Goal: Check status: Check status

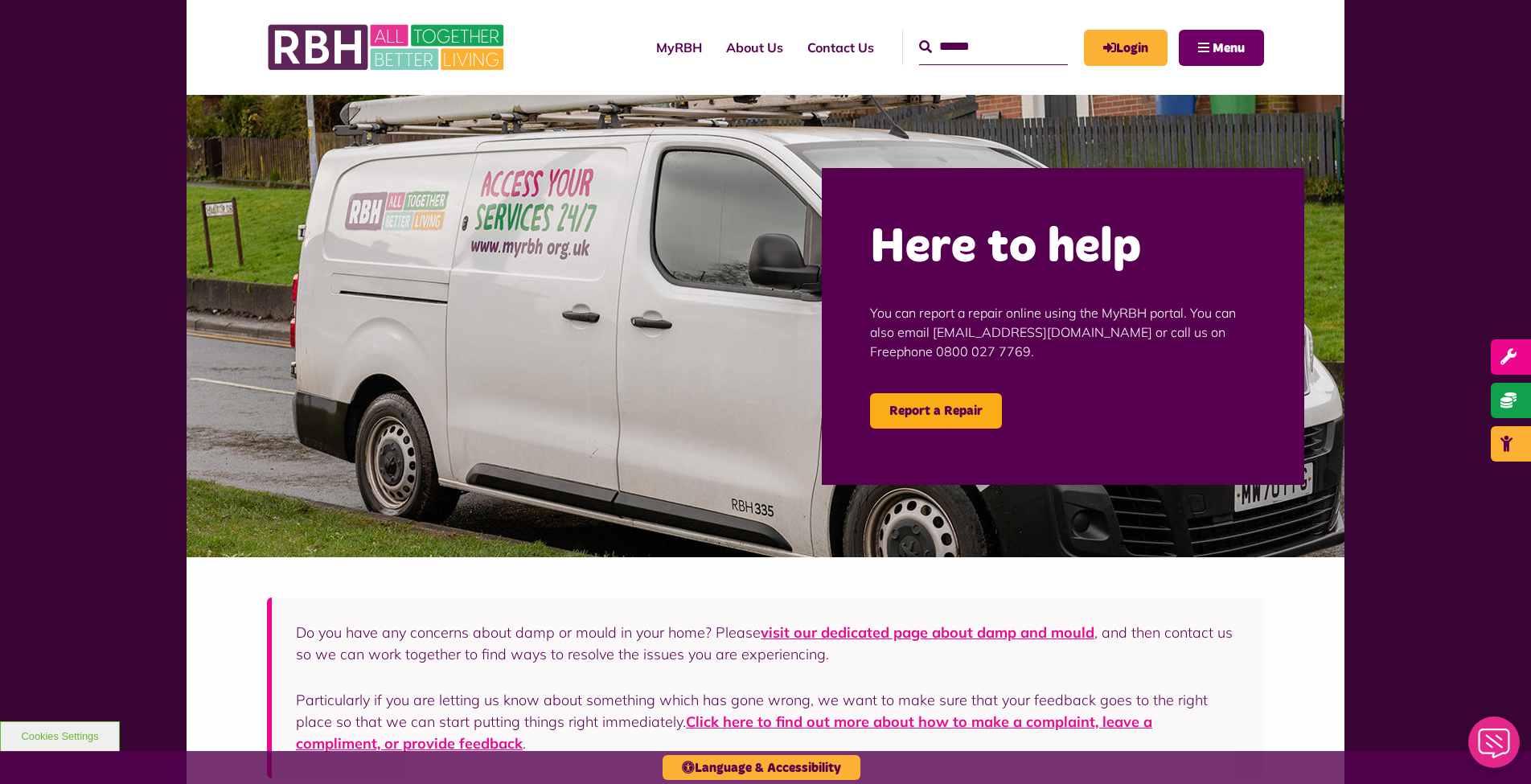
click at [1225, 50] on span "Menu" at bounding box center [1228, 47] width 32 height 13
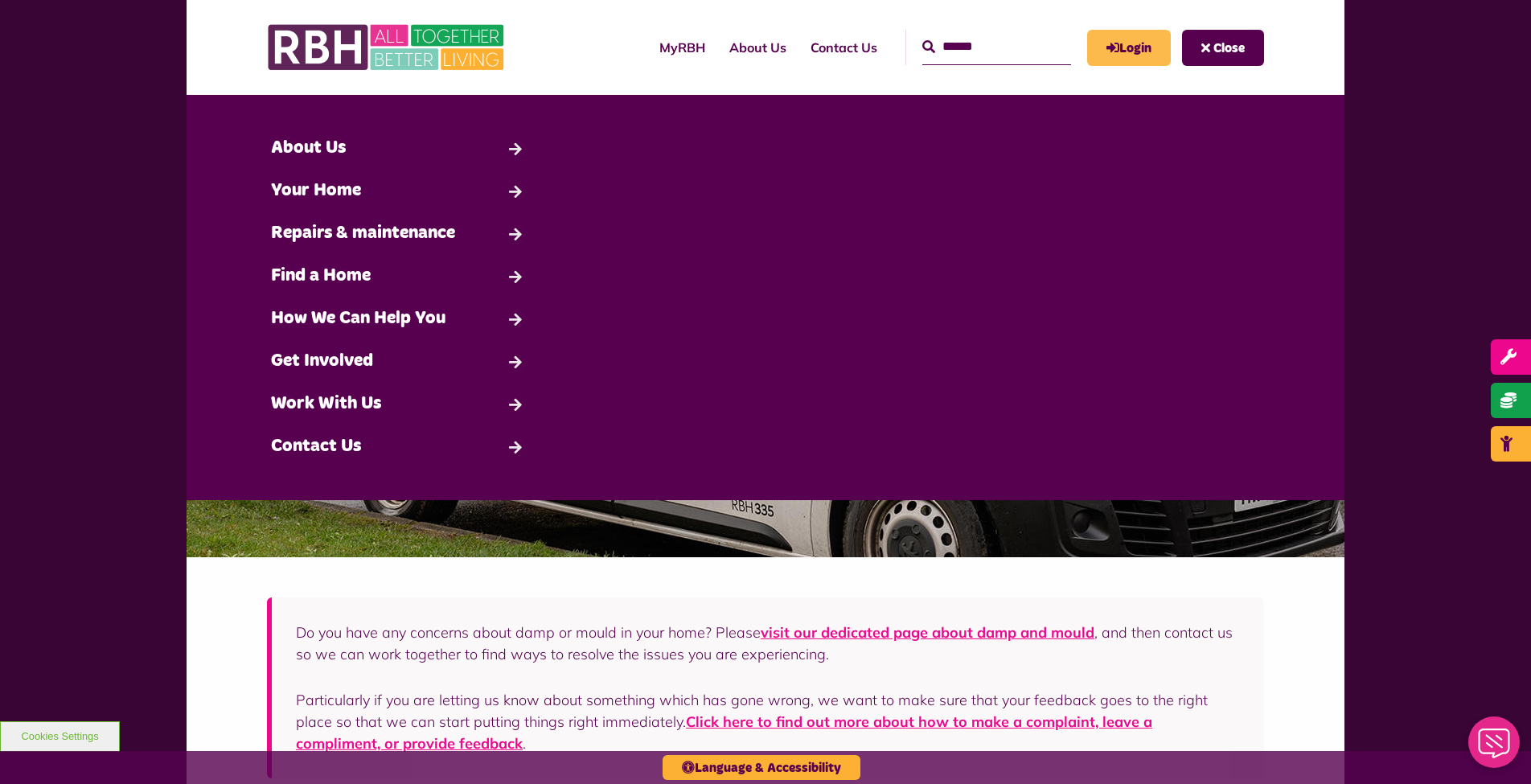
click at [1126, 43] on link "Login" at bounding box center [1128, 47] width 84 height 36
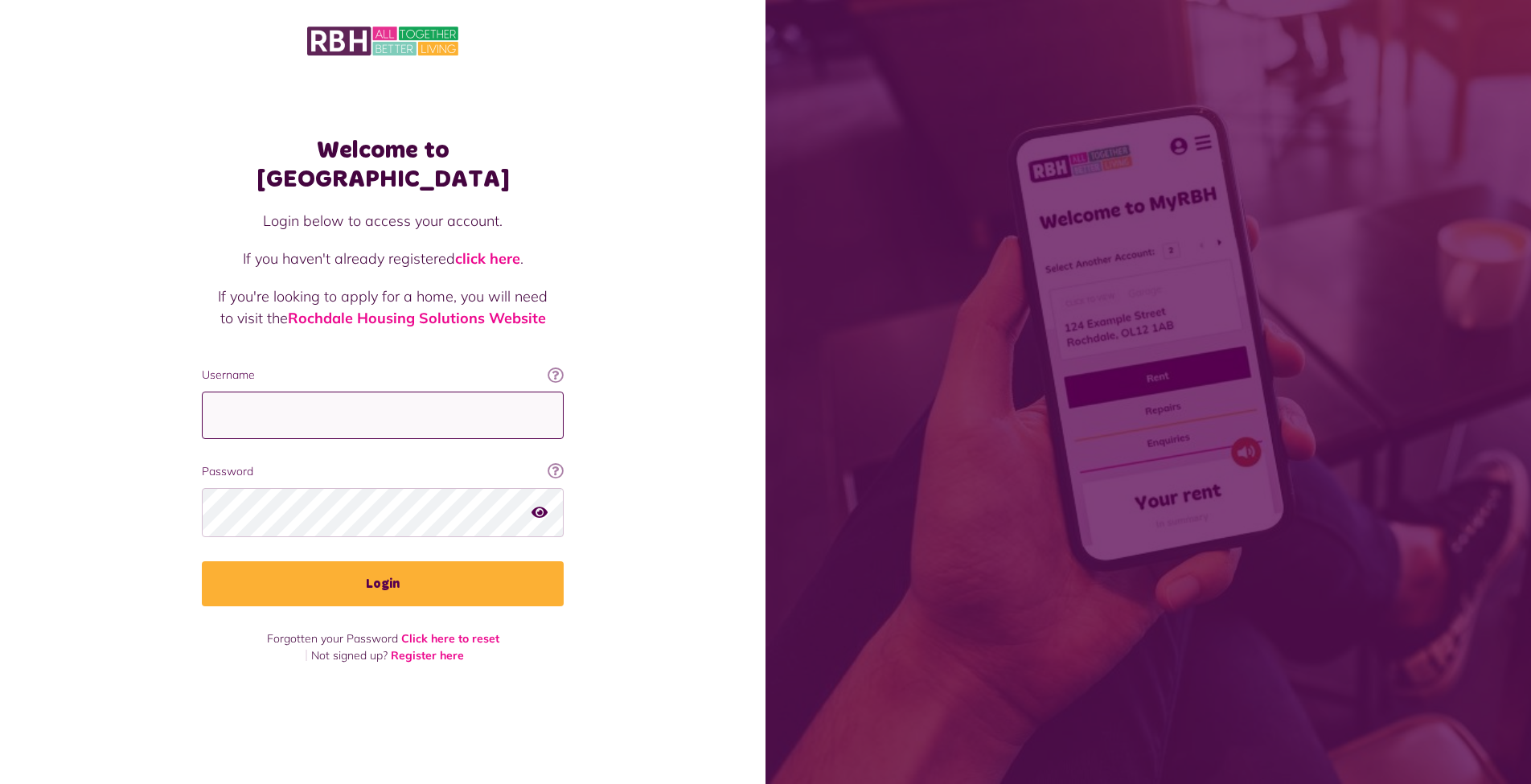
type input "**********"
click at [382, 570] on button "Login" at bounding box center [382, 583] width 362 height 45
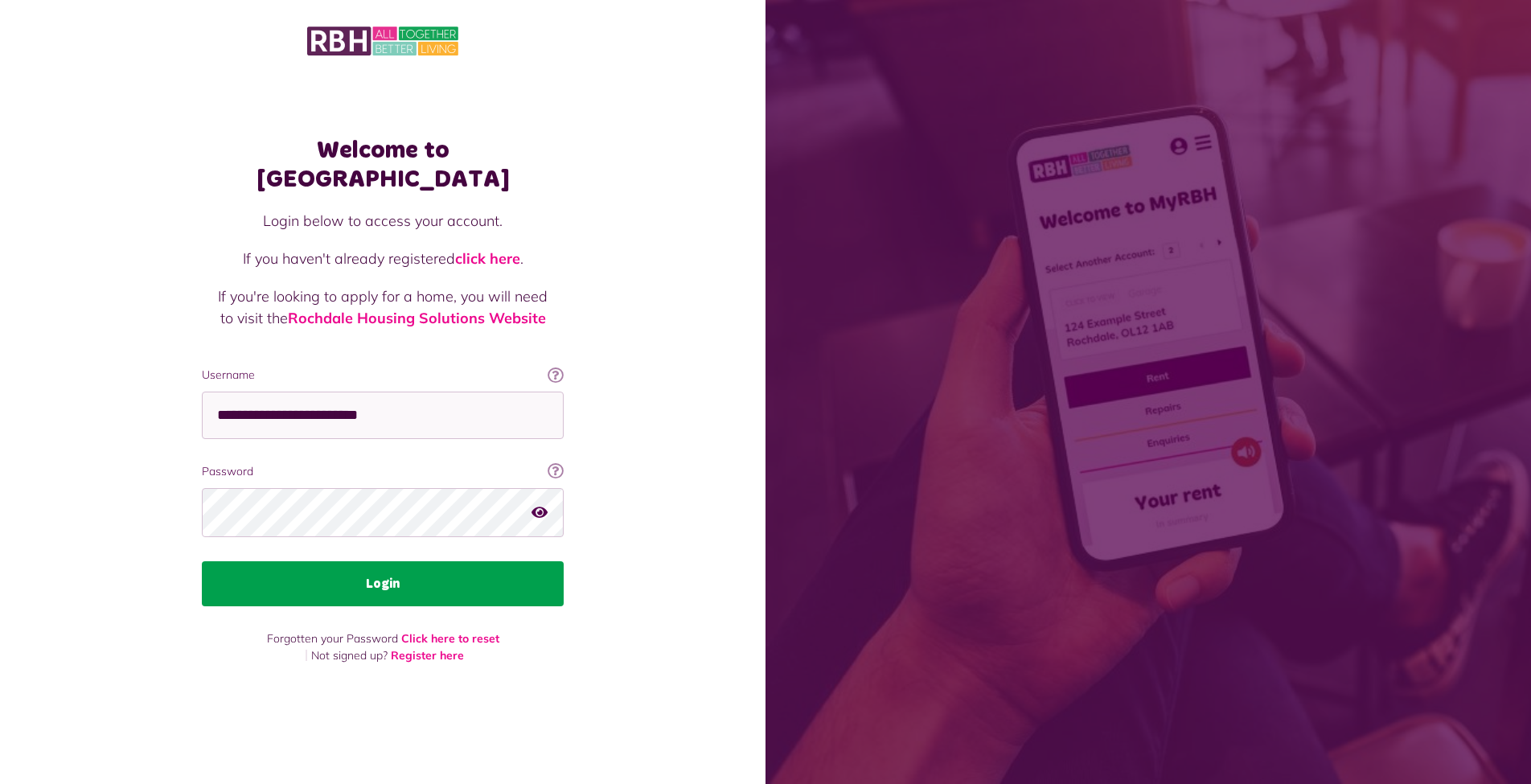
click at [373, 569] on button "Login" at bounding box center [382, 583] width 362 height 45
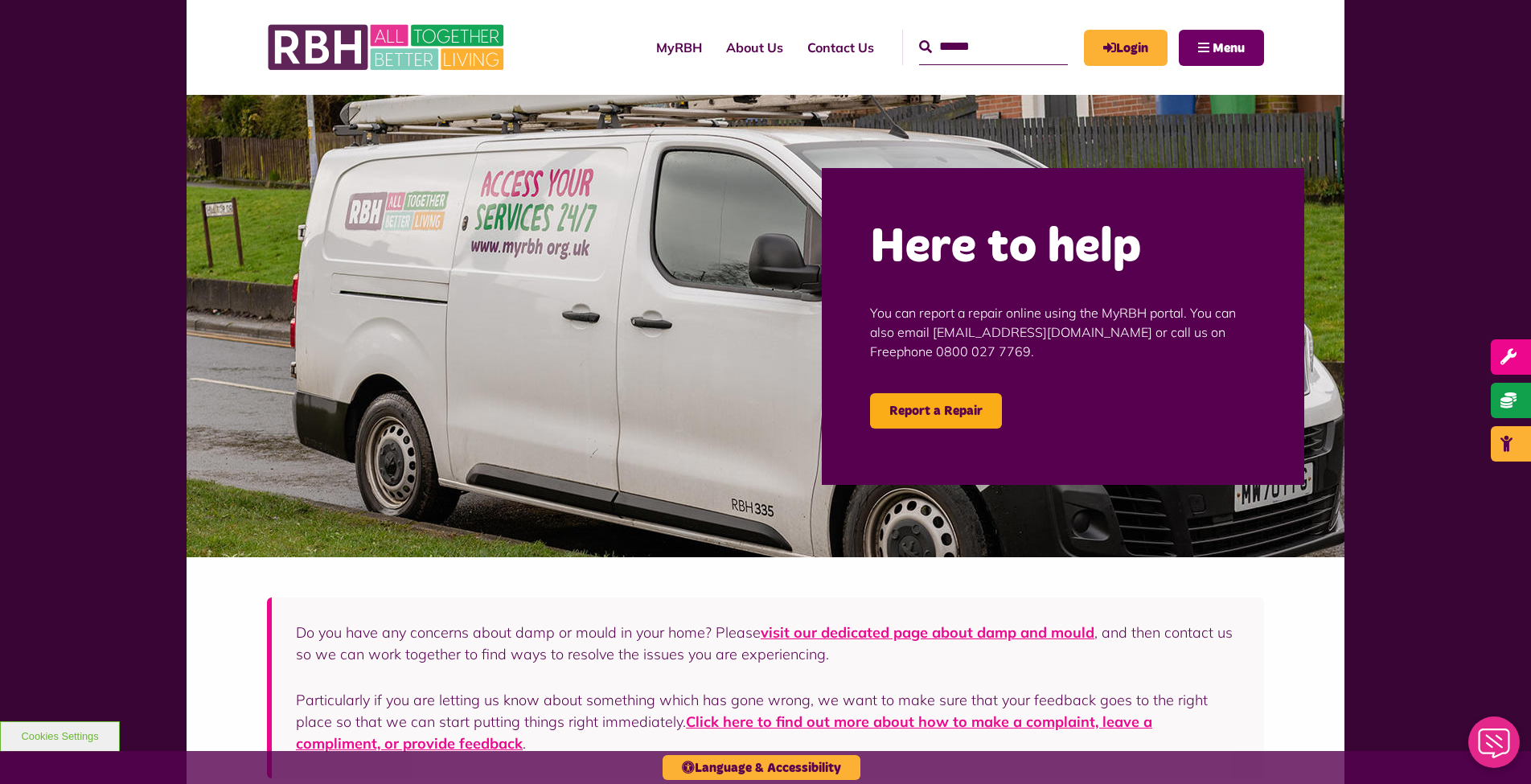
click at [1237, 49] on span "Menu" at bounding box center [1228, 47] width 32 height 13
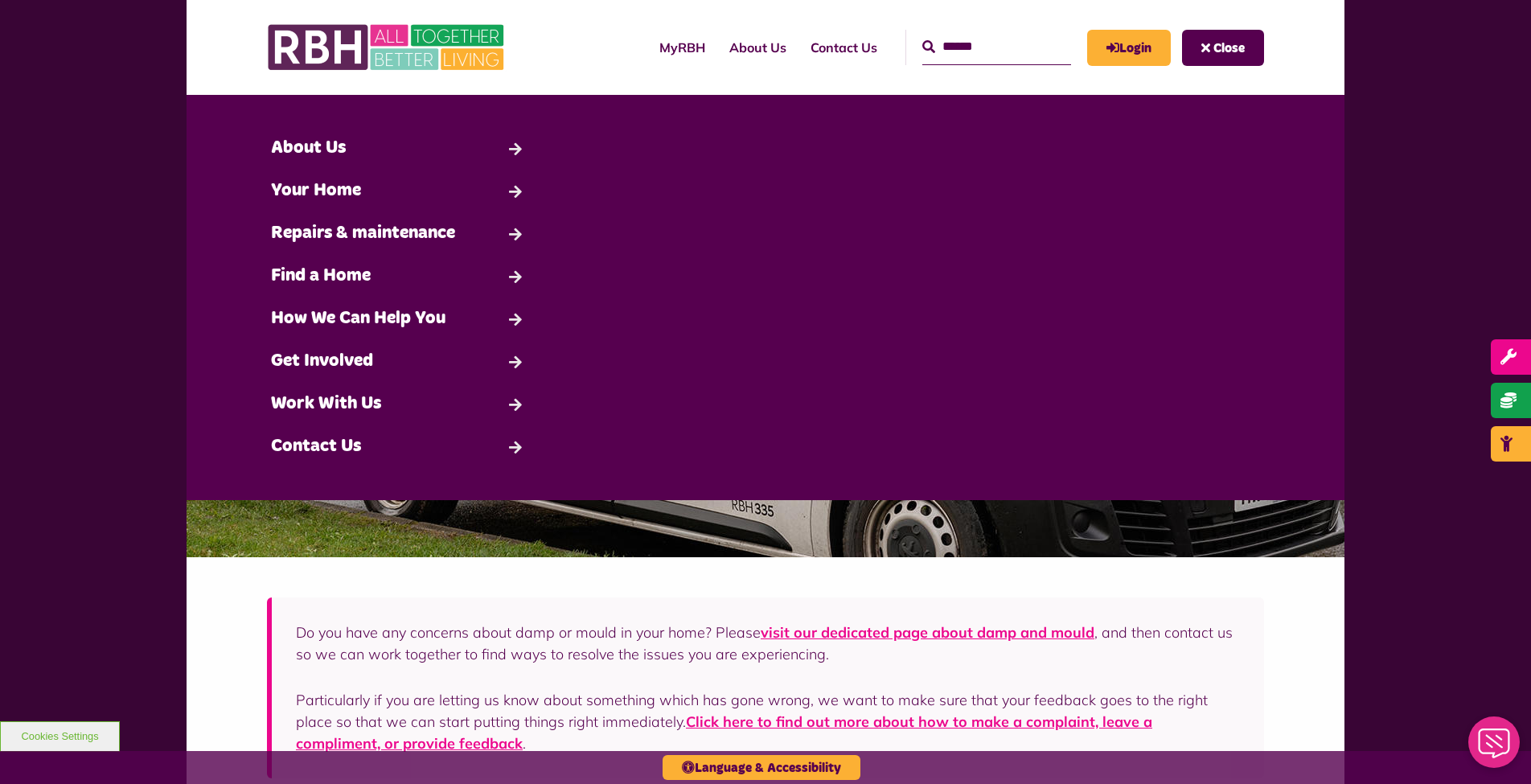
click at [1237, 49] on span "Close" at bounding box center [1228, 47] width 31 height 13
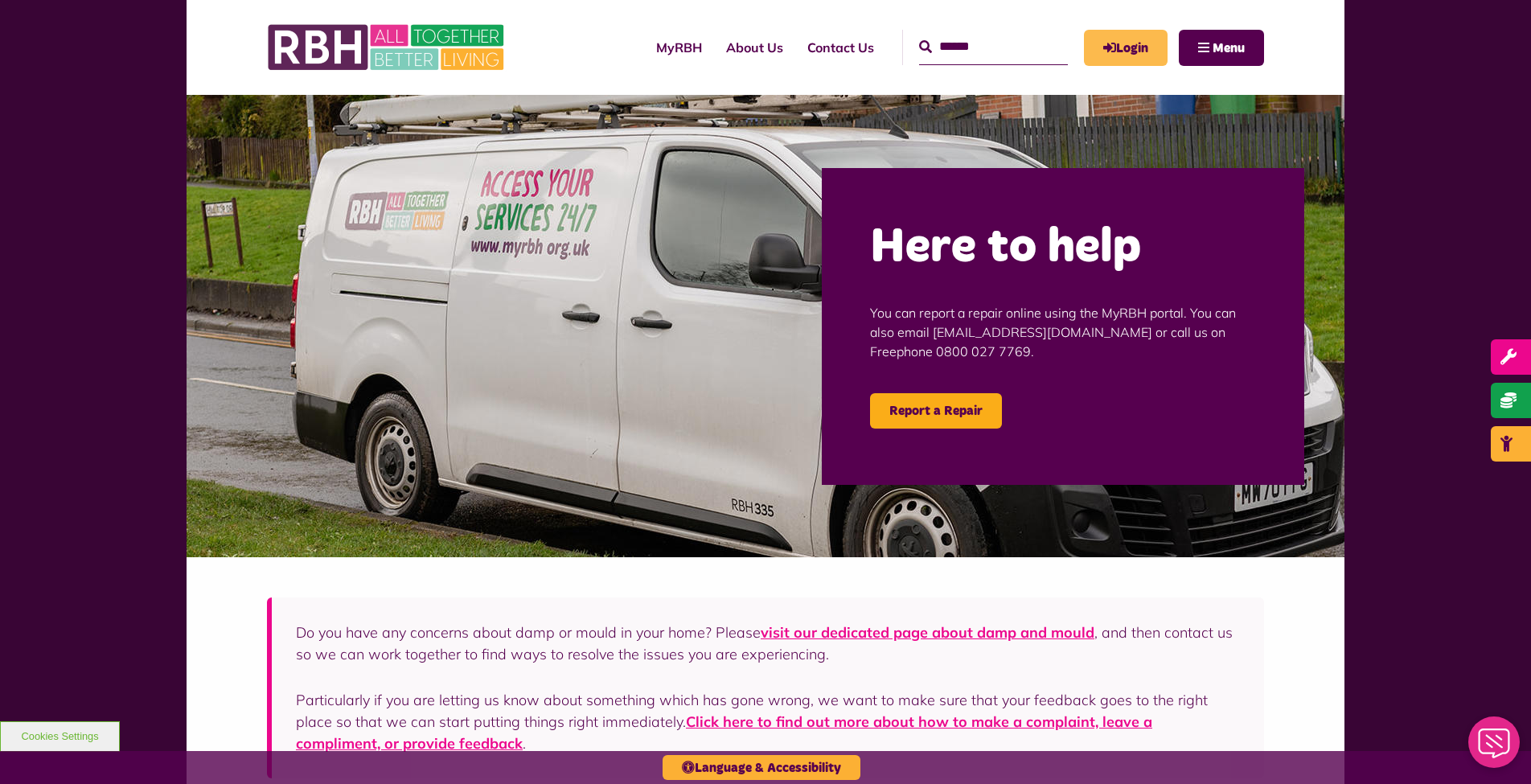
click at [1144, 53] on link "Login" at bounding box center [1126, 47] width 84 height 36
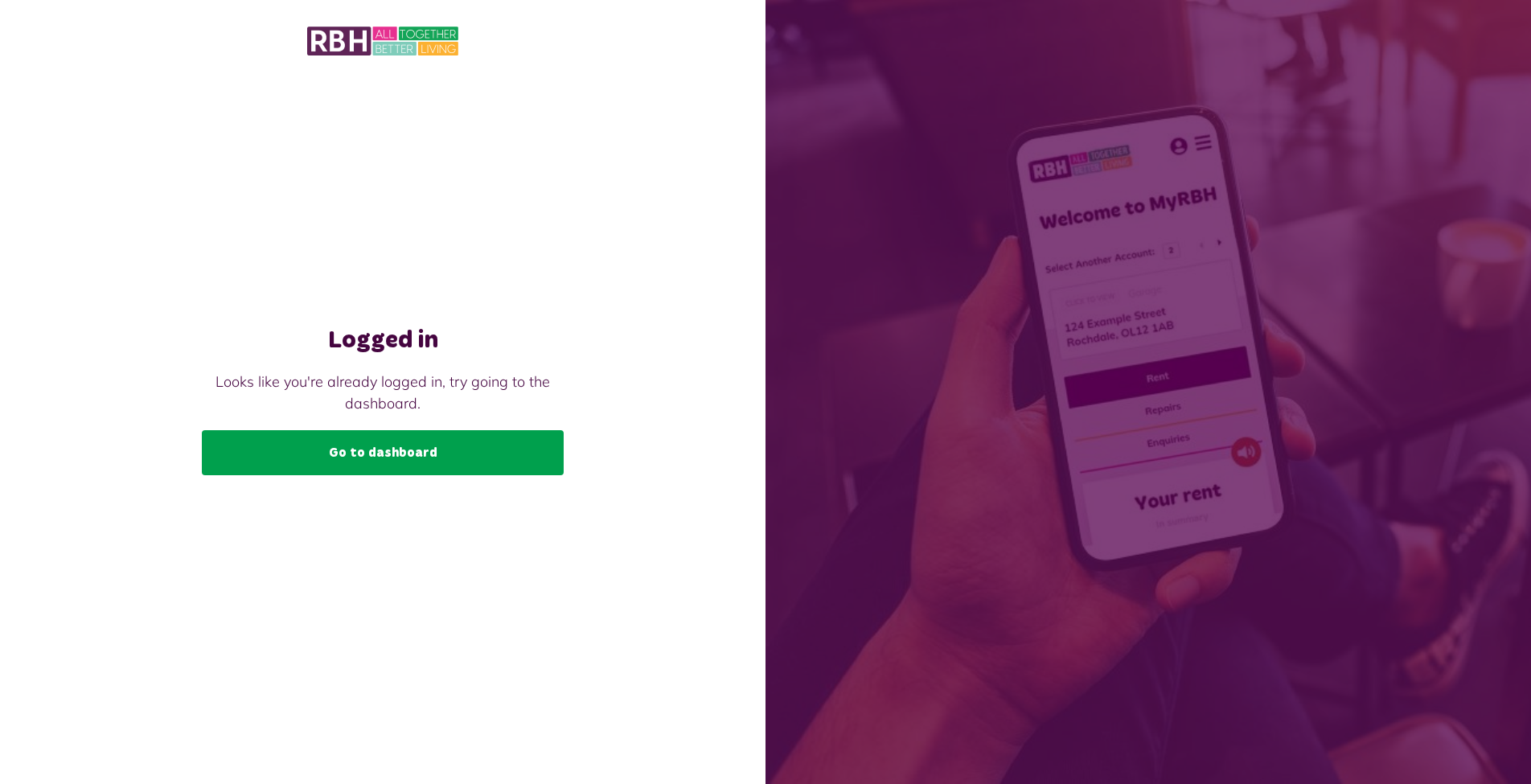
click at [465, 455] on link "Go to dashboard" at bounding box center [382, 452] width 362 height 45
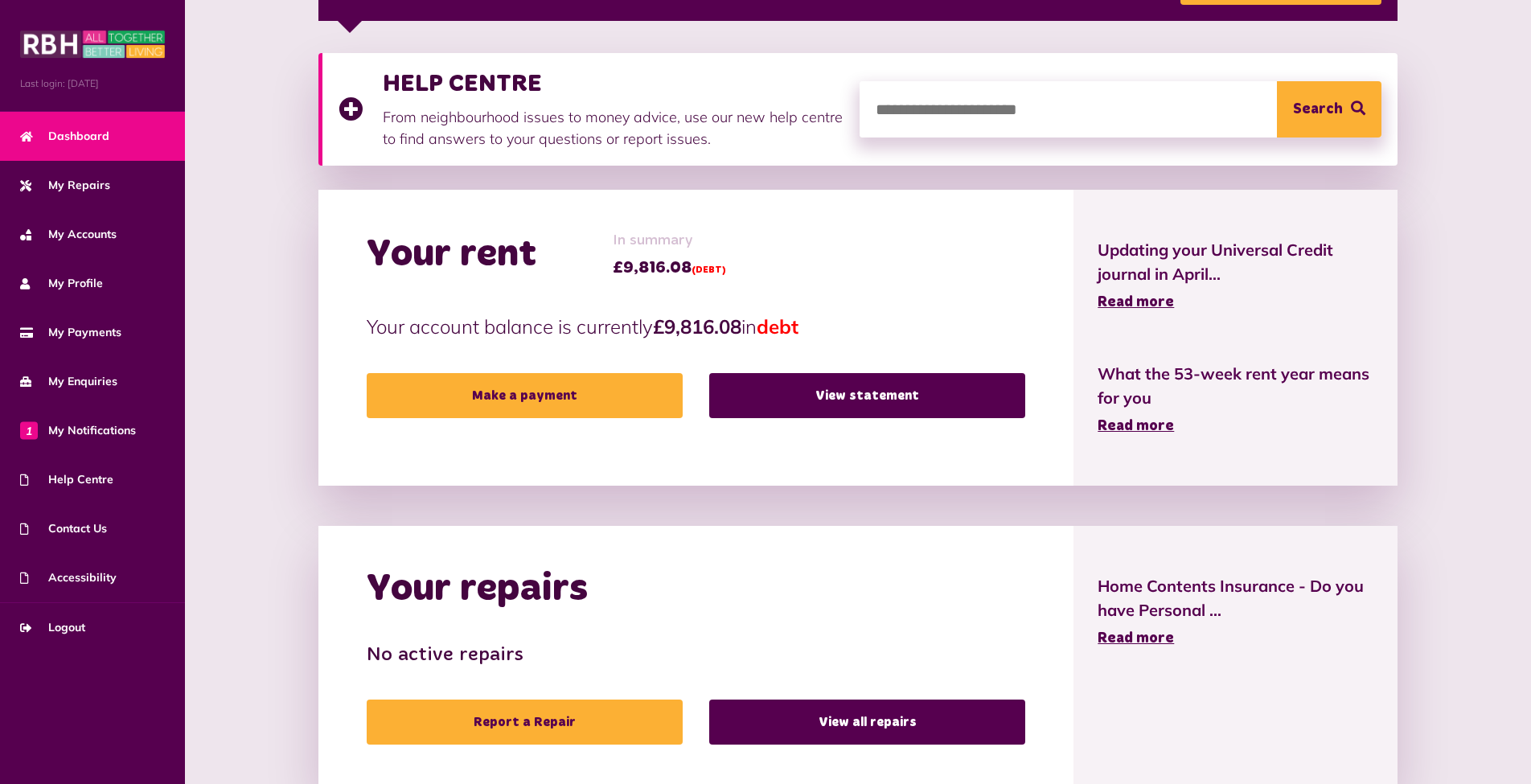
scroll to position [304, 0]
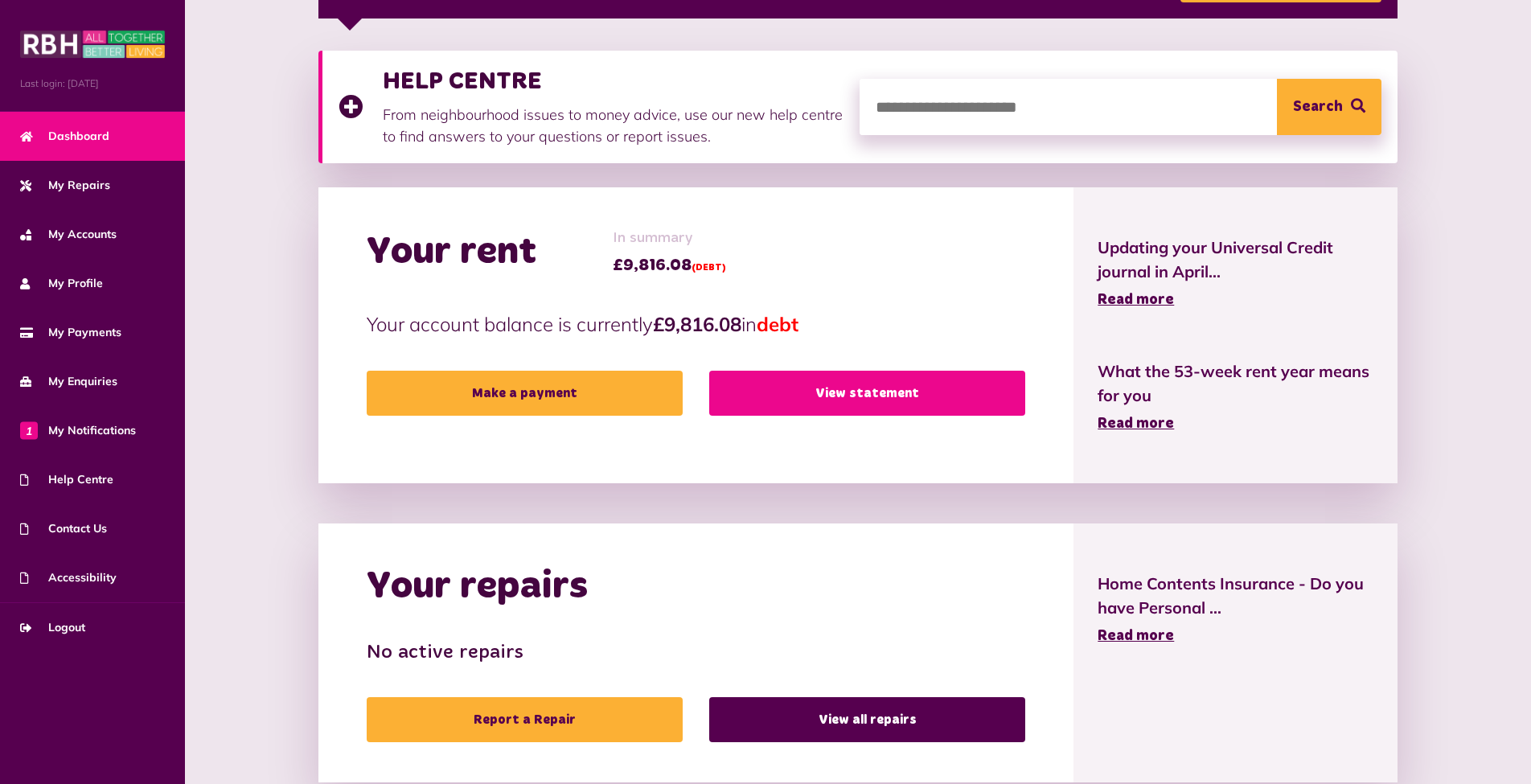
click at [927, 394] on link "View statement" at bounding box center [867, 392] width 316 height 45
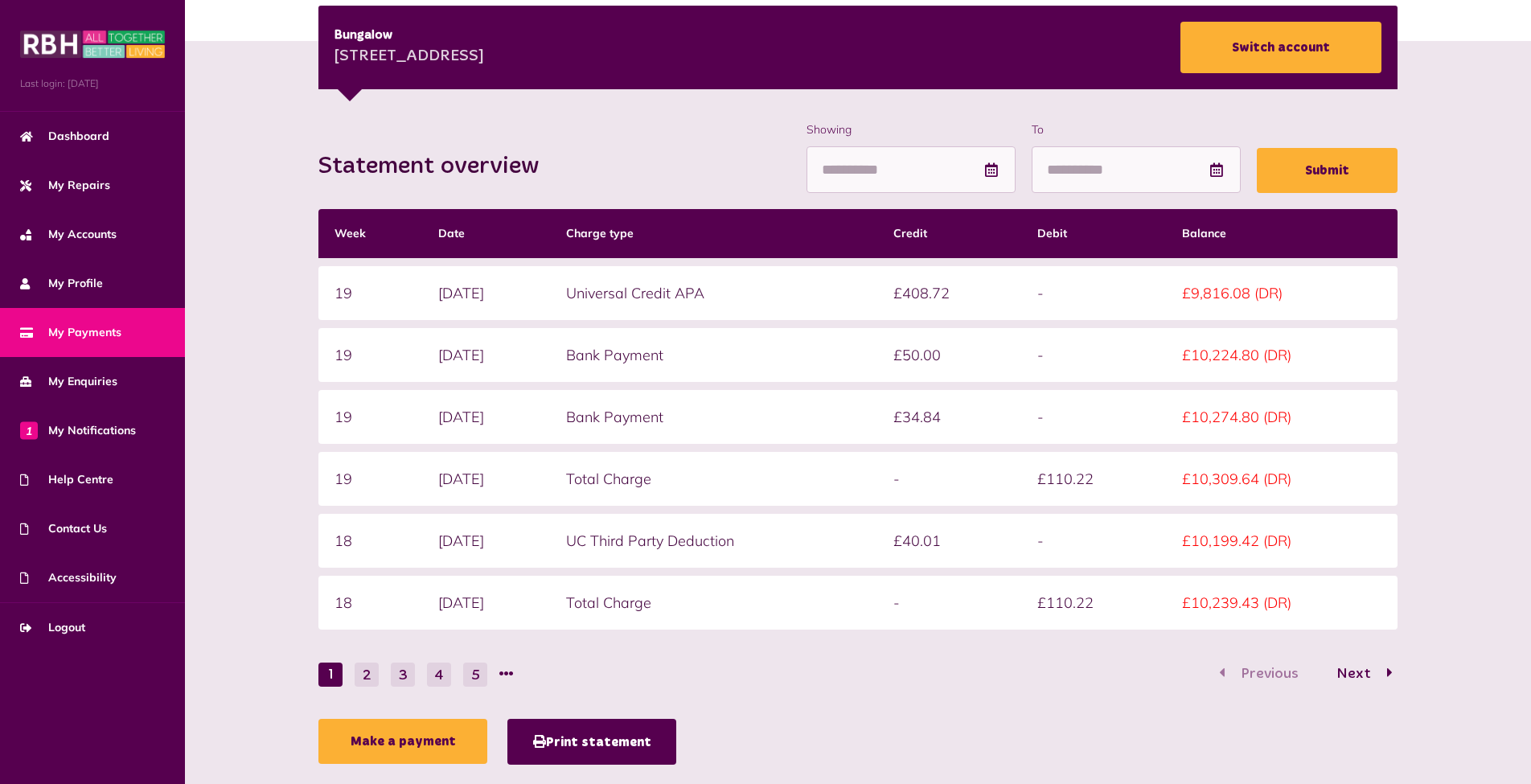
scroll to position [229, 0]
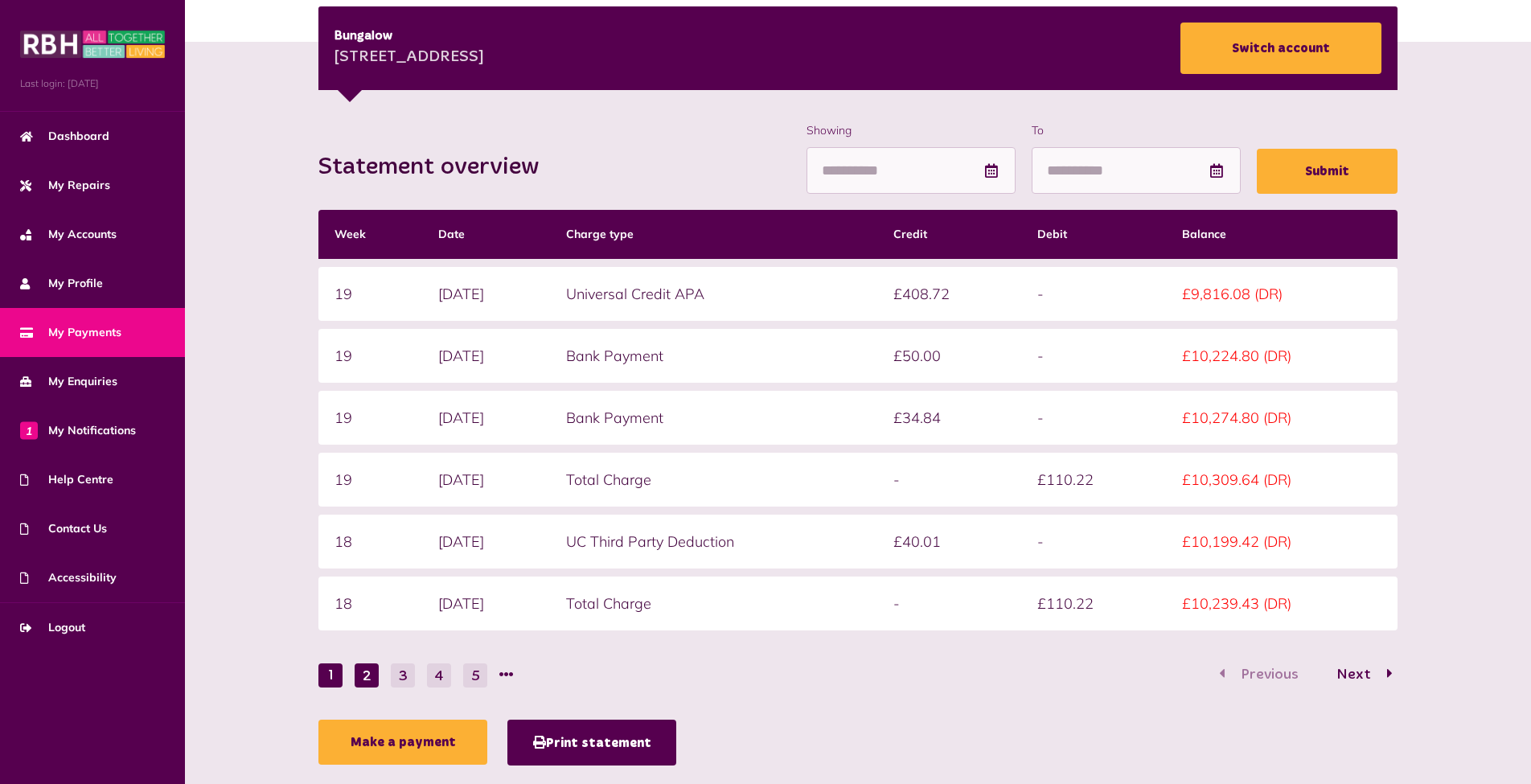
click at [373, 681] on button "2" at bounding box center [366, 676] width 24 height 24
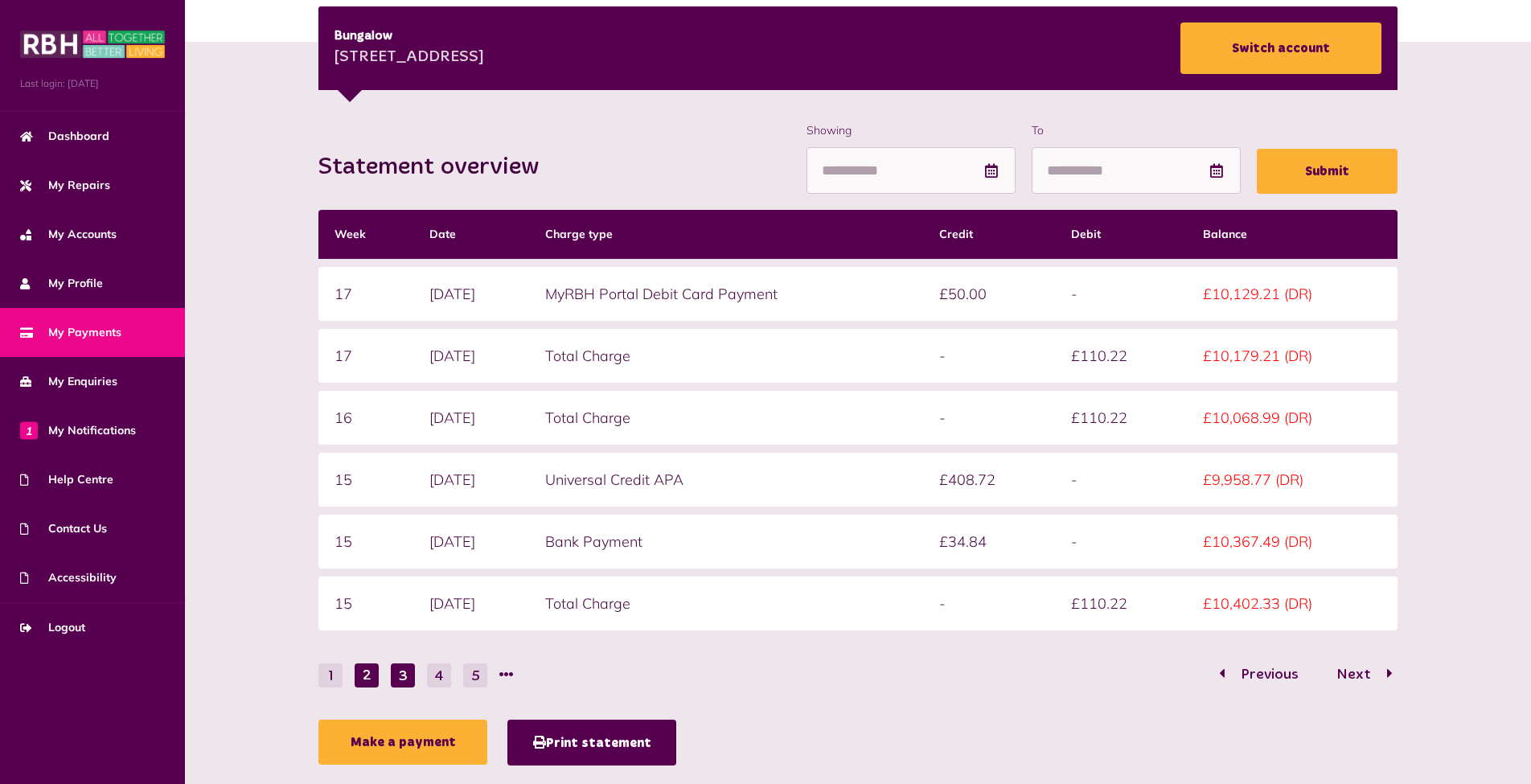
click at [405, 676] on button "3" at bounding box center [403, 676] width 24 height 24
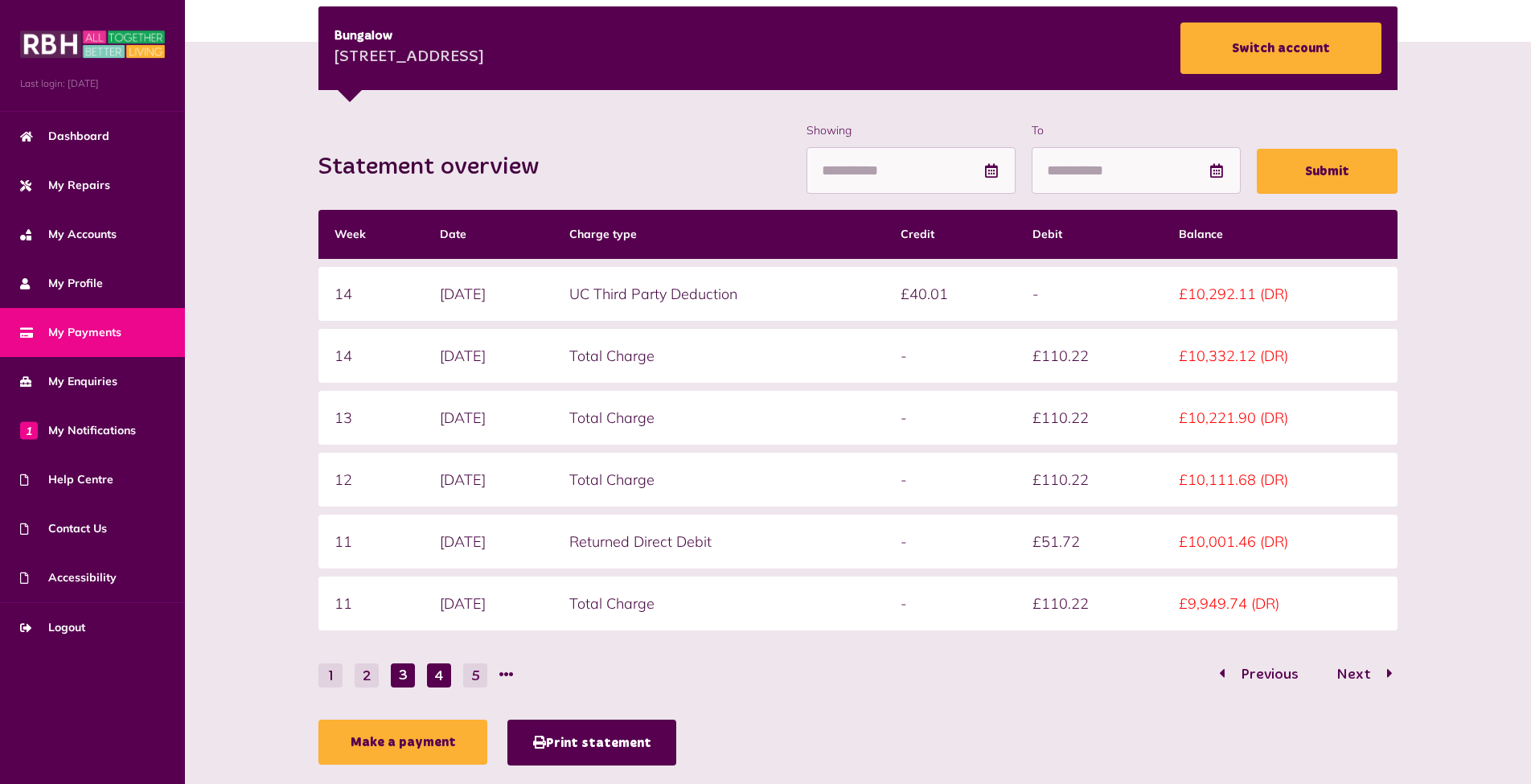
click at [432, 679] on button "4" at bounding box center [439, 676] width 24 height 24
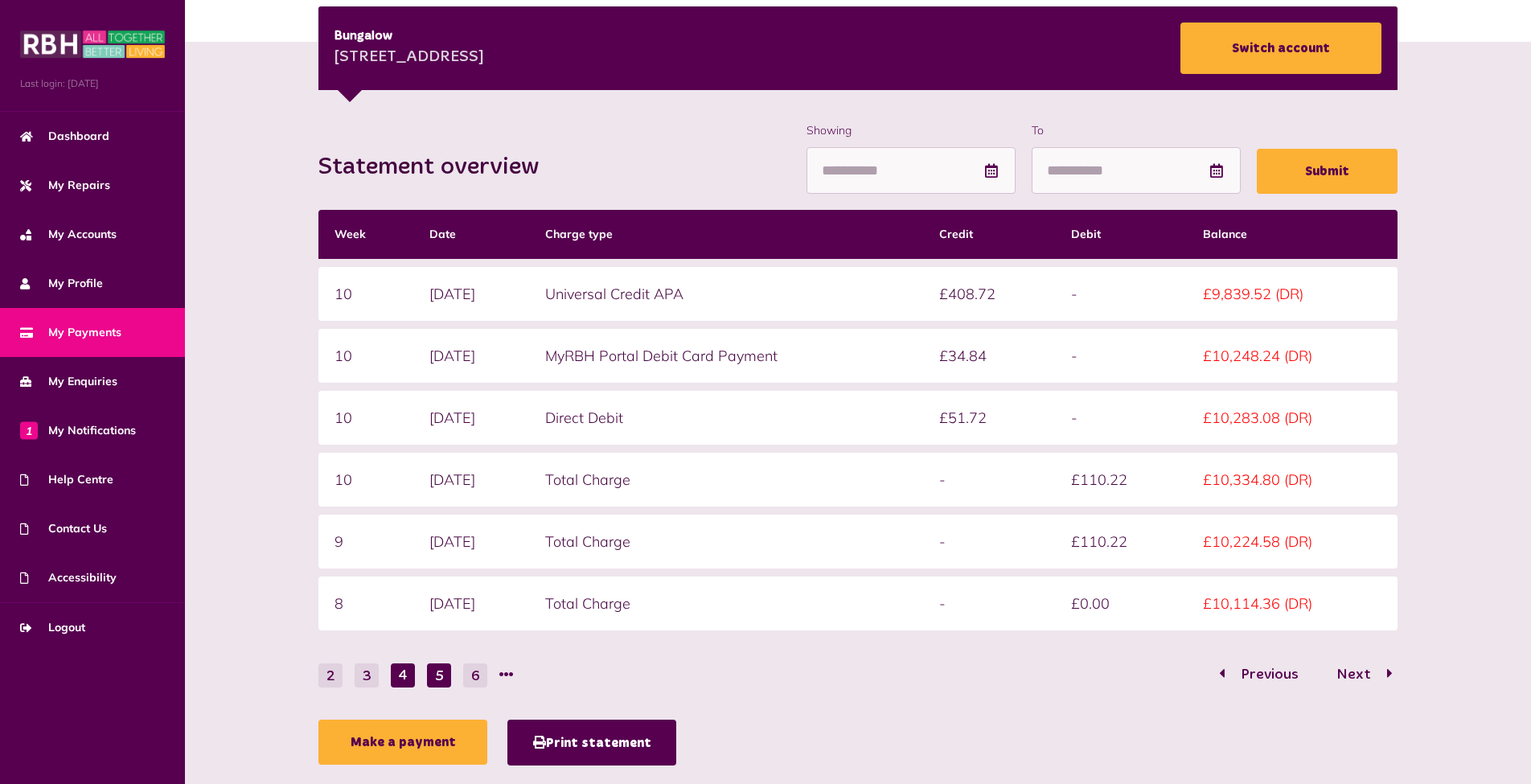
click at [436, 679] on button "5" at bounding box center [439, 676] width 24 height 24
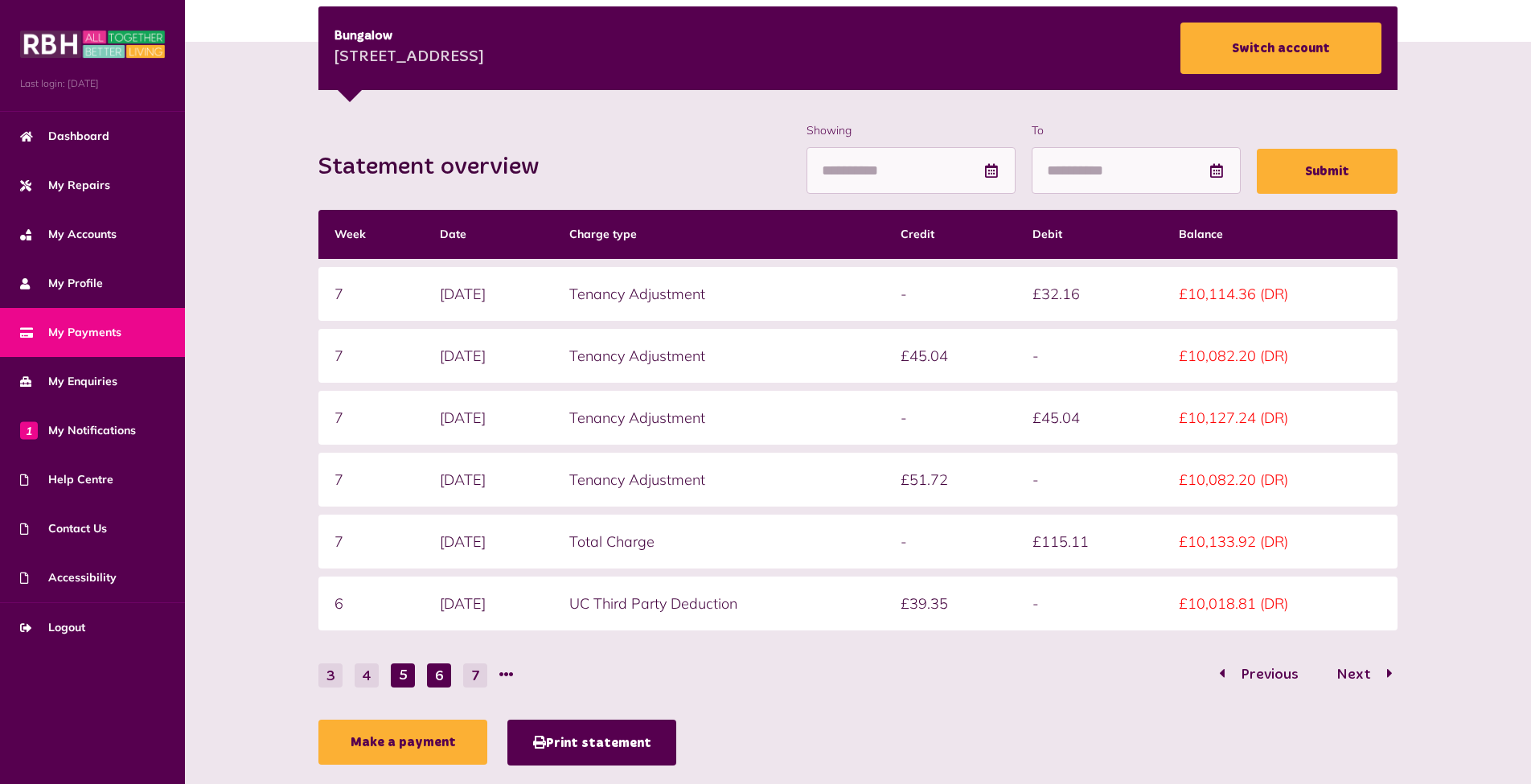
click at [446, 680] on button "6" at bounding box center [439, 676] width 24 height 24
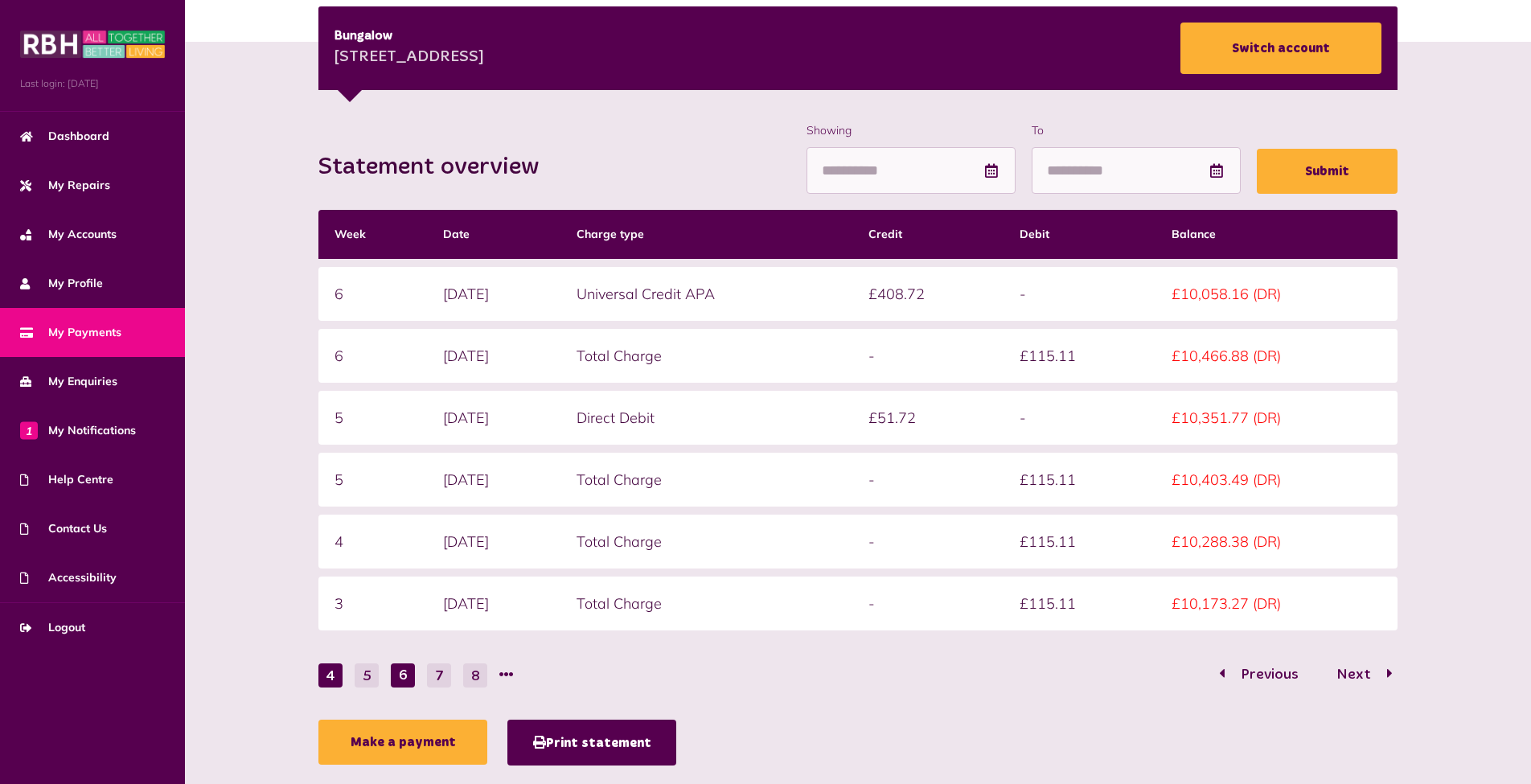
click at [336, 676] on button "4" at bounding box center [331, 676] width 24 height 24
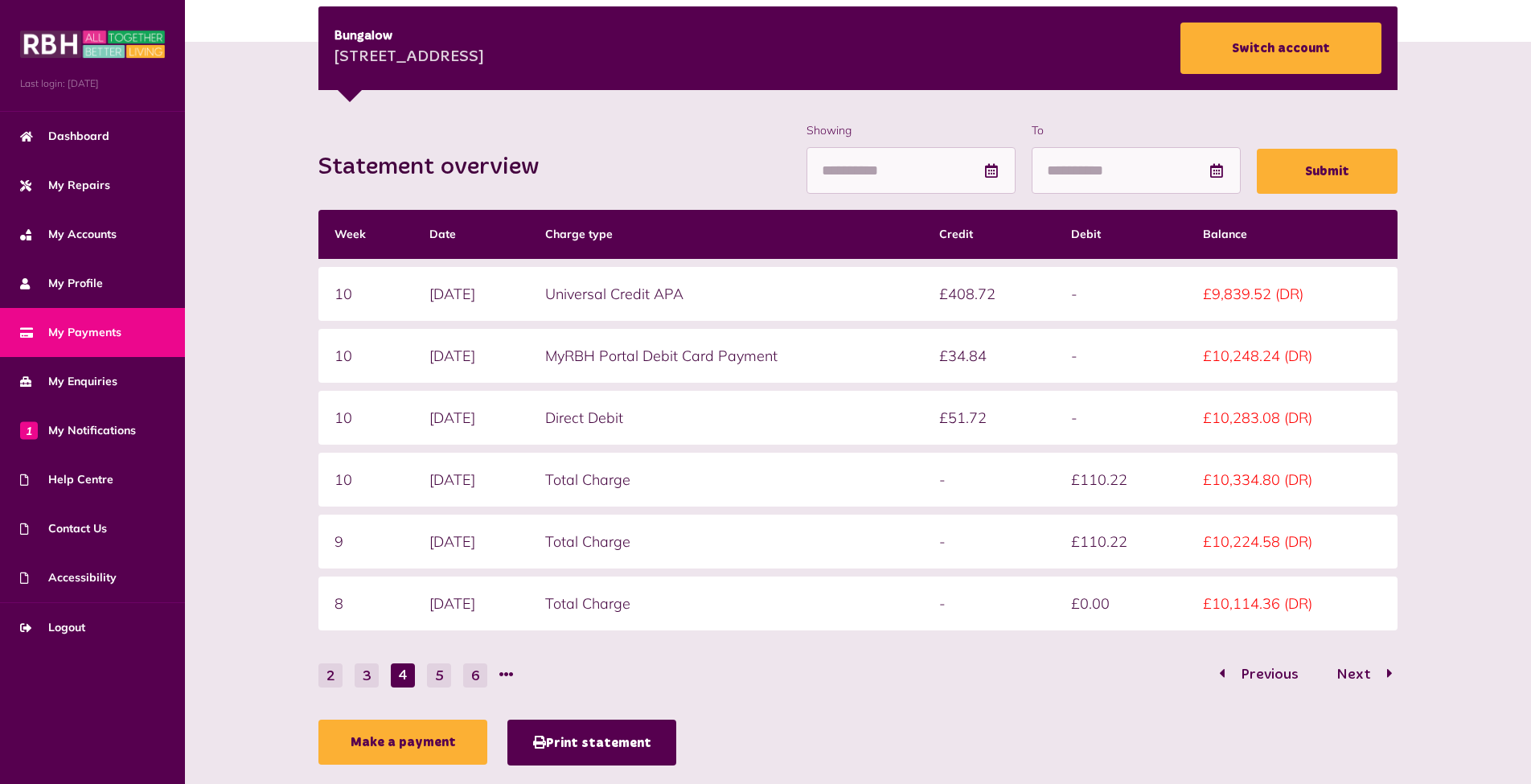
click at [336, 676] on button "2" at bounding box center [331, 676] width 24 height 24
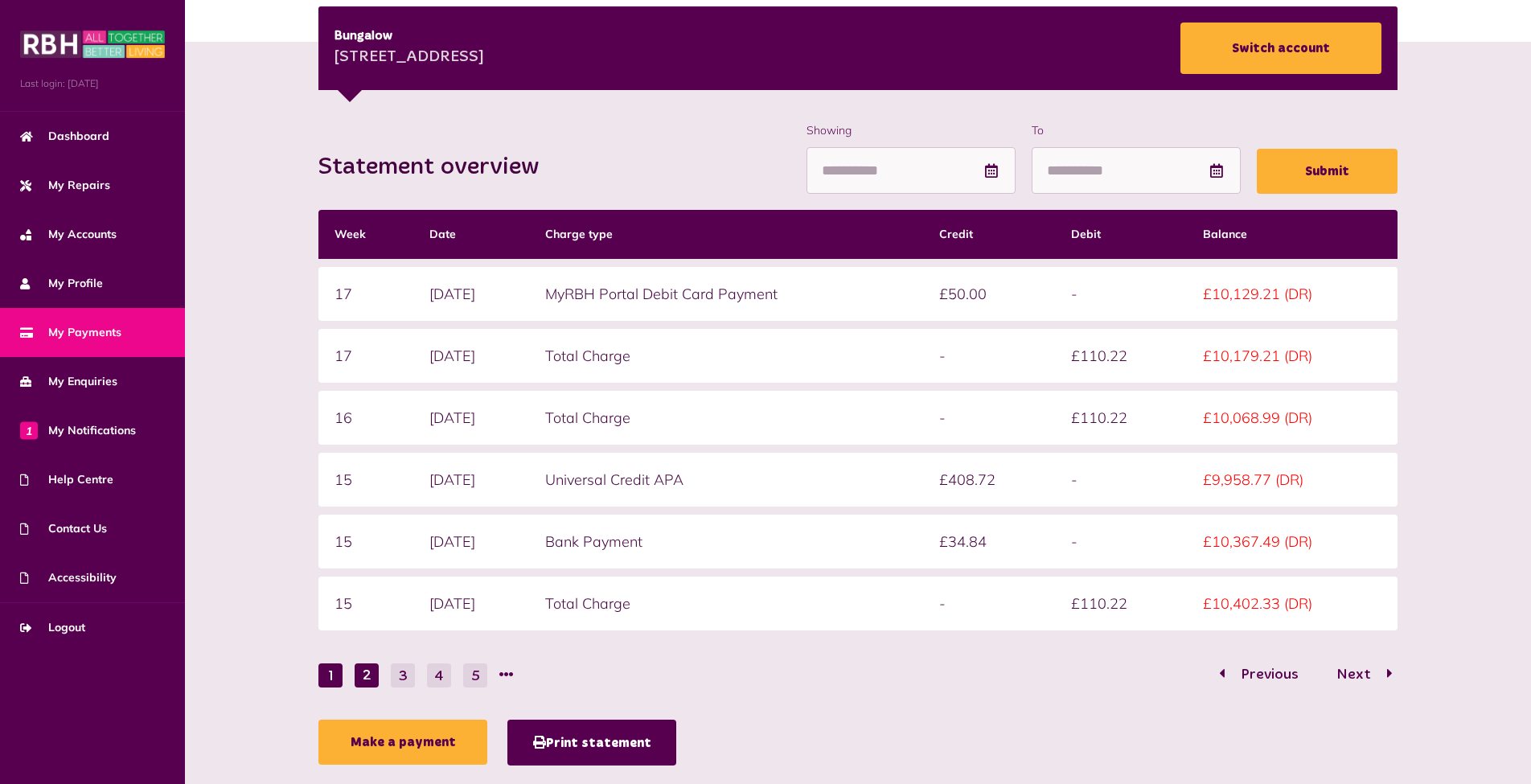
click at [335, 680] on button "1" at bounding box center [331, 676] width 24 height 24
